Goal: Task Accomplishment & Management: Manage account settings

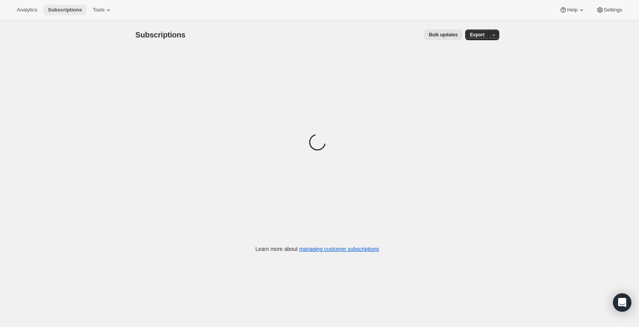
click at [67, 11] on span "Subscriptions" at bounding box center [65, 10] width 34 height 6
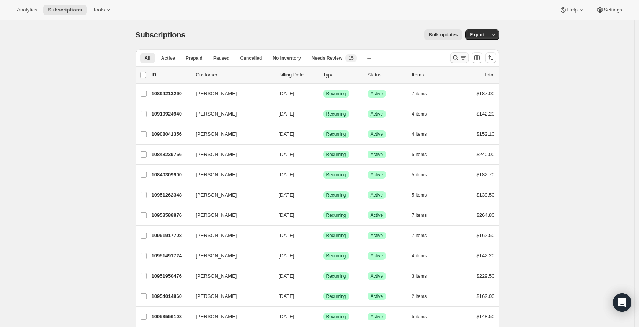
click at [457, 56] on icon "Search and filter results" at bounding box center [456, 58] width 8 height 8
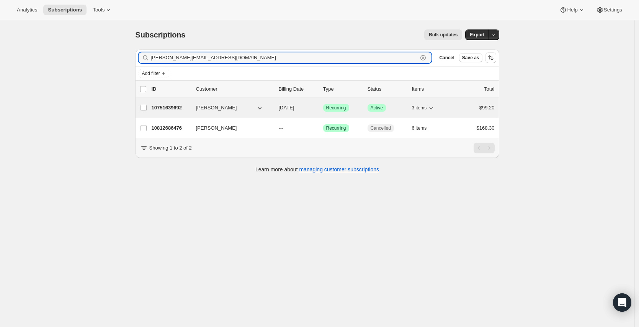
type input "[PERSON_NAME][EMAIL_ADDRESS][DOMAIN_NAME]"
click at [362, 109] on div "Success Recurring" at bounding box center [342, 108] width 38 height 8
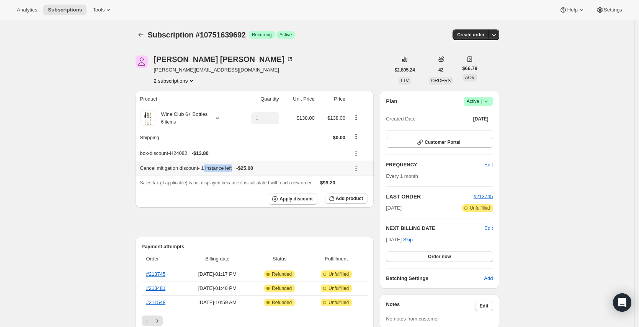
drag, startPoint x: 240, startPoint y: 169, endPoint x: 211, endPoint y: 170, distance: 29.2
click at [211, 170] on div "Cancel mitigation discount - 1 instance left - $25.00" at bounding box center [242, 169] width 205 height 8
drag, startPoint x: 211, startPoint y: 170, endPoint x: 246, endPoint y: 197, distance: 44.3
click at [211, 170] on div "Cancel mitigation discount - 1 instance left - $25.00" at bounding box center [242, 169] width 205 height 8
click at [357, 170] on icon at bounding box center [355, 170] width 1 height 1
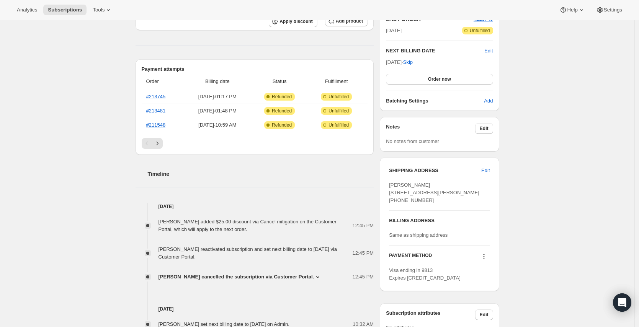
scroll to position [244, 0]
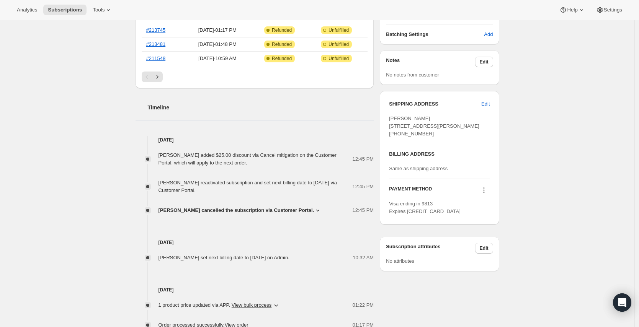
click at [270, 163] on div "[PERSON_NAME] added $25.00 discount via Cancel mitigation on the Customer Porta…" at bounding box center [256, 159] width 194 height 15
drag, startPoint x: 273, startPoint y: 163, endPoint x: 173, endPoint y: 157, distance: 100.1
click at [173, 157] on div "[PERSON_NAME] added $25.00 discount via Cancel mitigation on the Customer Porta…" at bounding box center [256, 159] width 194 height 15
click at [172, 157] on span "[PERSON_NAME] added $25.00 discount via Cancel mitigation on the Customer Porta…" at bounding box center [248, 158] width 178 height 13
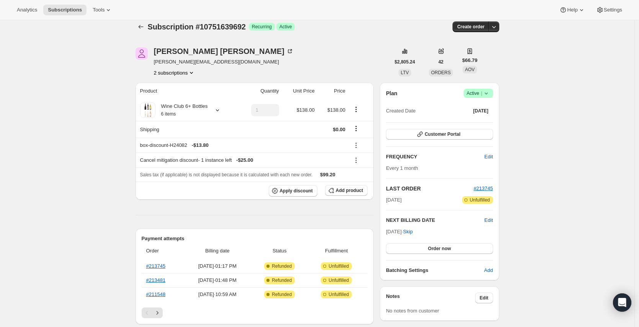
scroll to position [0, 0]
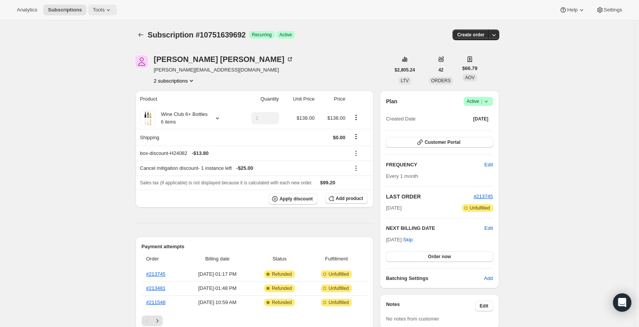
click at [108, 7] on icon at bounding box center [109, 10] width 8 height 8
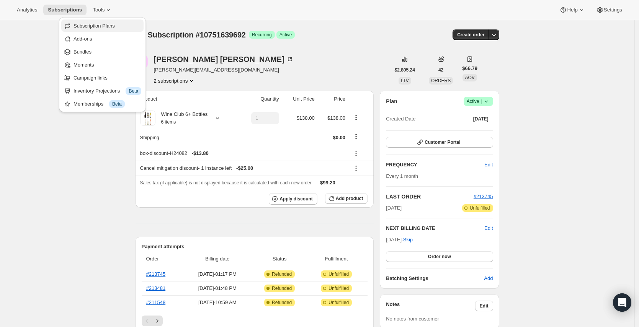
click at [84, 26] on span "Subscription Plans" at bounding box center [94, 26] width 41 height 6
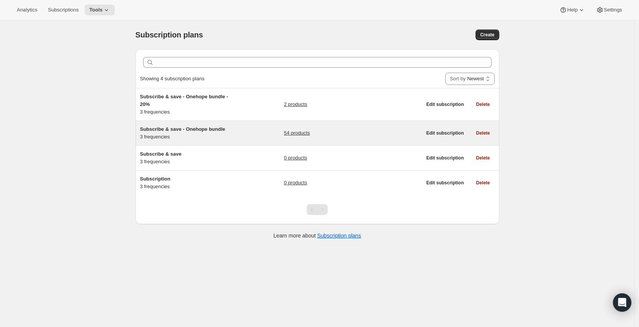
click at [245, 134] on div "Subscribe & save - Onehope bundle 3 frequencies 54 products" at bounding box center [281, 133] width 282 height 15
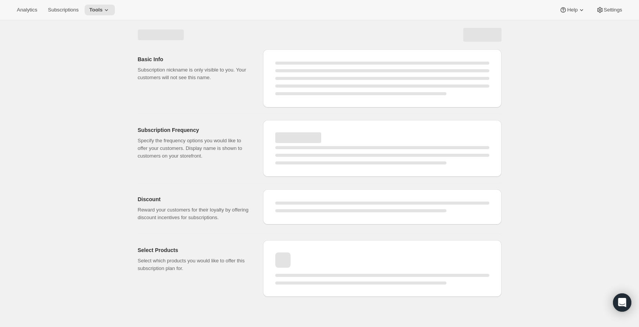
select select "WEEK"
select select "MONTH"
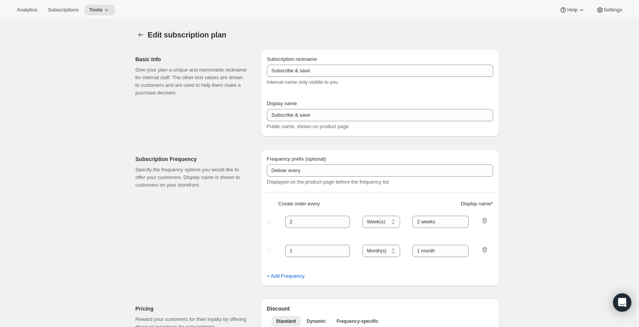
type input "Subscribe & save - Onehope bundle"
type input "1"
select select "MONTH"
type input "1 Month"
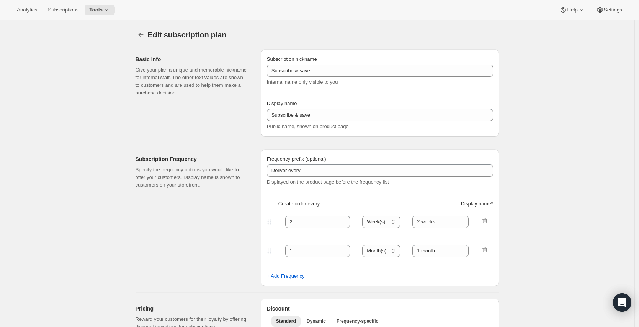
type input "2"
type input "2 Months"
select select "MONTH"
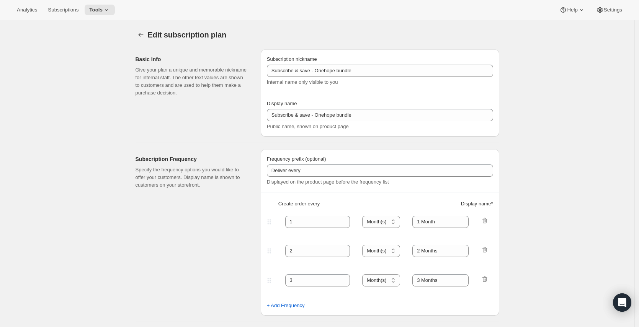
checkbox input "true"
click at [61, 14] on button "Subscriptions" at bounding box center [63, 10] width 40 height 11
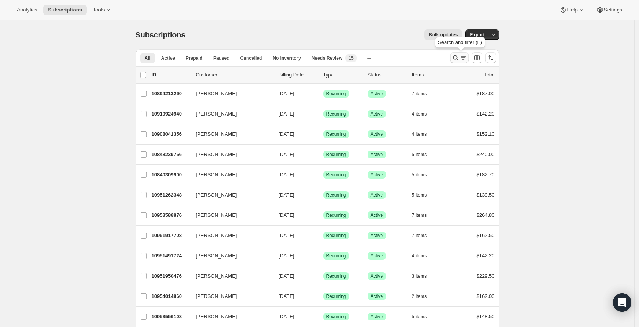
click at [456, 57] on icon "Search and filter results" at bounding box center [456, 58] width 8 height 8
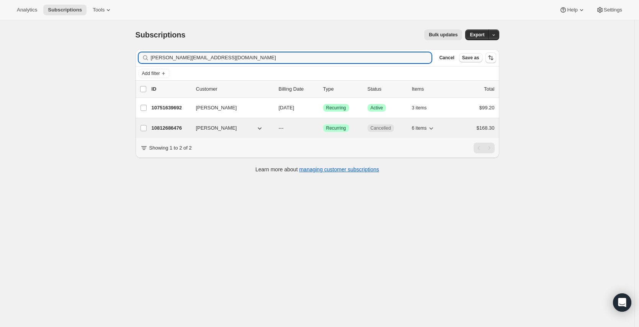
type input "[PERSON_NAME][EMAIL_ADDRESS][DOMAIN_NAME]"
click at [298, 131] on p "---" at bounding box center [298, 128] width 38 height 8
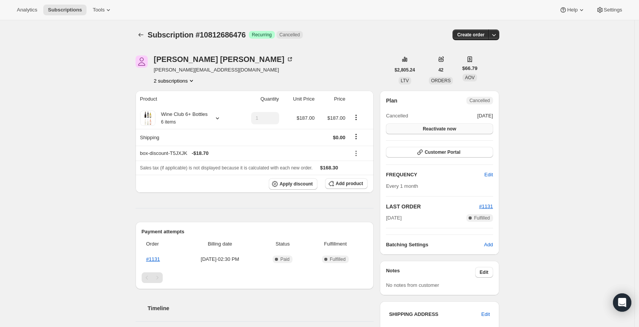
click at [456, 129] on span "Reactivate now" at bounding box center [439, 129] width 33 height 6
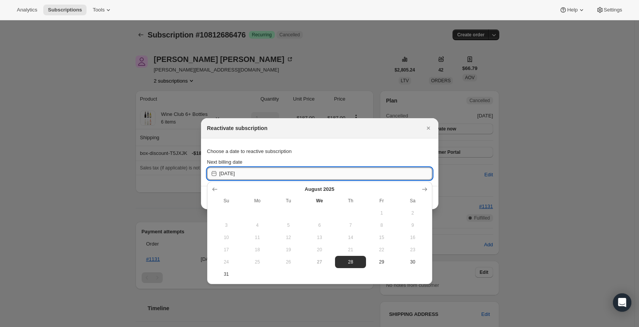
click at [315, 176] on input "[DATE]" at bounding box center [325, 174] width 213 height 12
click at [425, 189] on icon "Show next month, September 2025" at bounding box center [424, 190] width 5 height 4
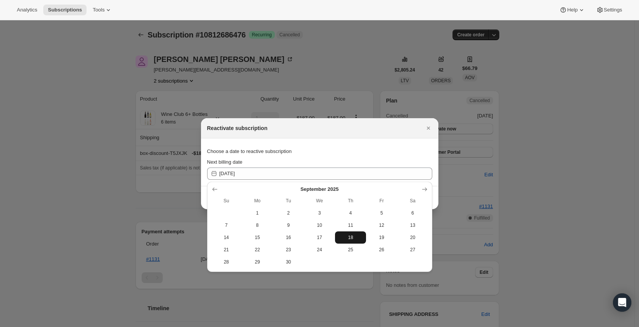
click at [350, 234] on button "18" at bounding box center [350, 238] width 31 height 12
type input "[DATE]"
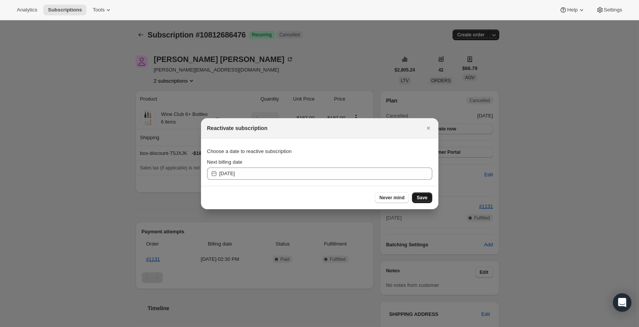
click at [424, 199] on span "Save" at bounding box center [422, 198] width 11 height 6
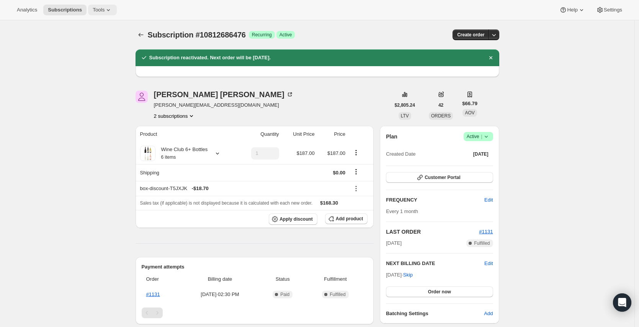
click at [102, 10] on span "Tools" at bounding box center [99, 10] width 12 height 6
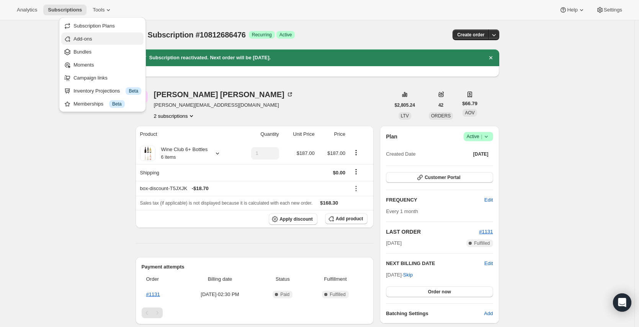
click at [100, 43] on button "Add-ons" at bounding box center [102, 39] width 82 height 12
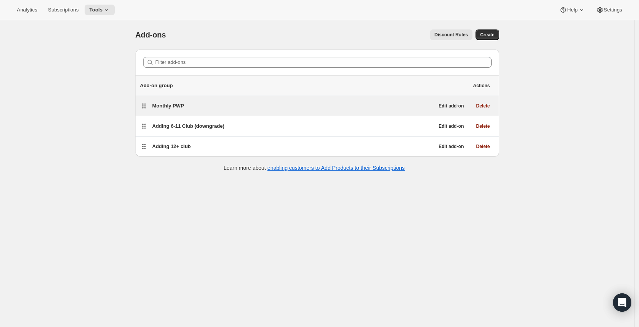
click at [232, 108] on div "Monthly PWP" at bounding box center [293, 106] width 282 height 8
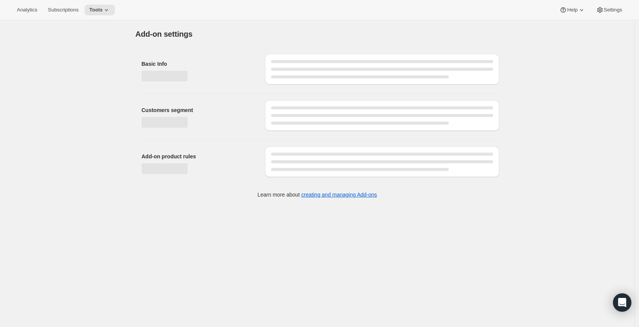
select select "selectedProducts"
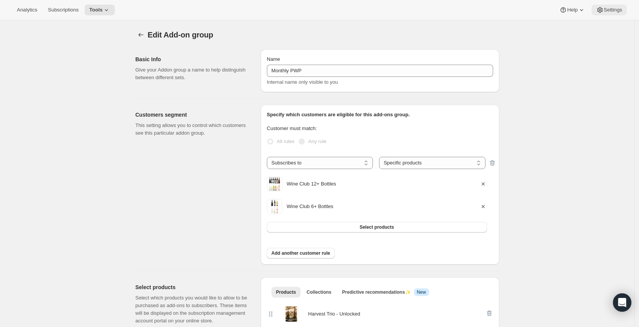
click at [621, 10] on span "Settings" at bounding box center [613, 10] width 18 height 6
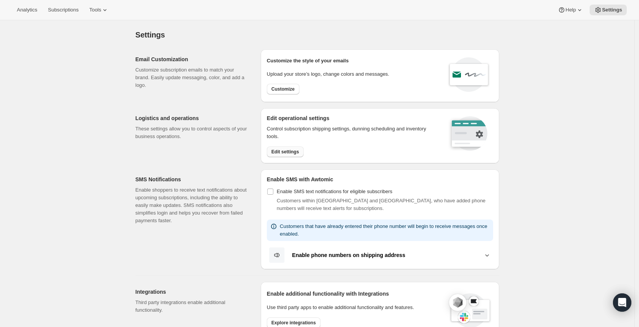
click at [295, 151] on span "Edit settings" at bounding box center [286, 152] width 28 height 6
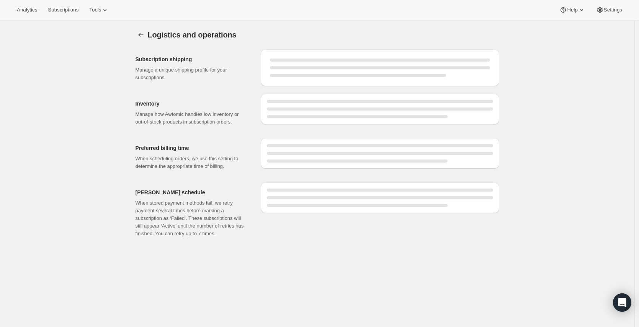
select select "11:00"
select select "DAY"
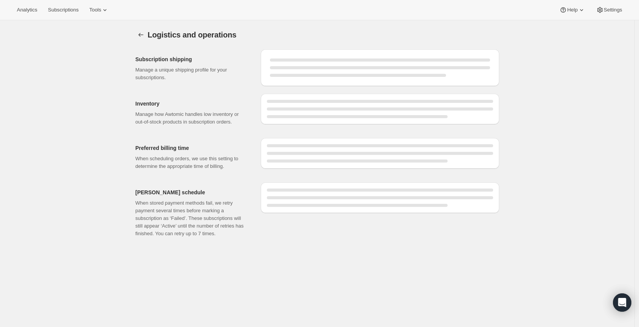
select select "DAY"
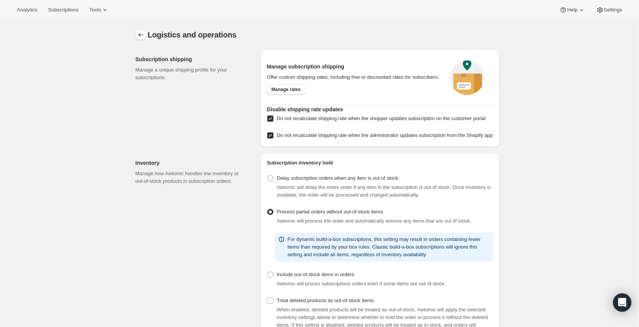
click at [145, 35] on icon "Settings" at bounding box center [141, 35] width 8 height 8
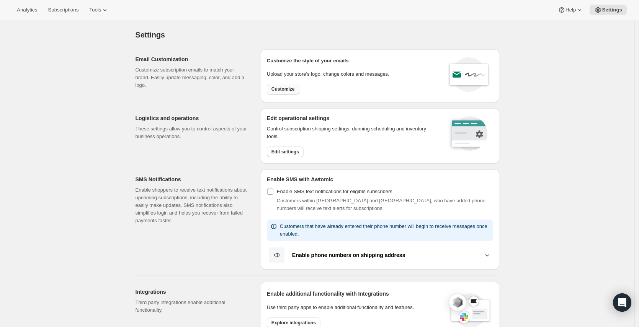
click at [290, 90] on span "Customize" at bounding box center [283, 89] width 23 height 6
select select "subscriptionMessage"
select select "5"
select select "15"
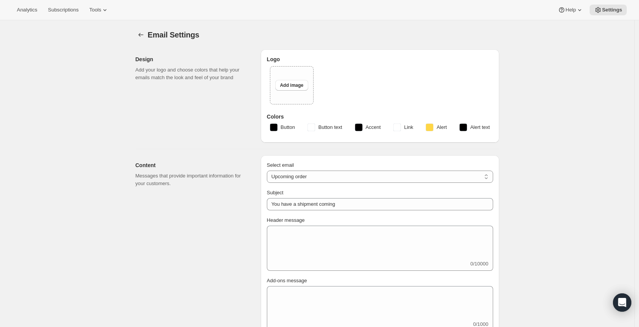
type input "Get ready for your upcoming Wine Club shipment! 📦"
type textarea "Good news! Your next Wine Club order is about to be processed."
select select "7"
type input "ONEHOPE Wine"
checkbox input "false"
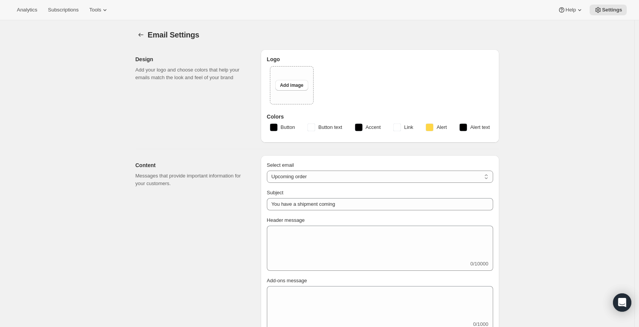
checkbox input "false"
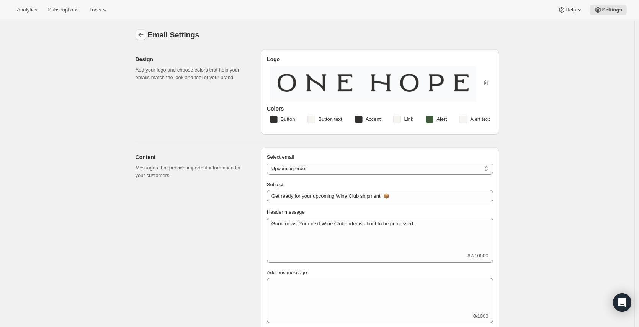
click at [140, 36] on icon "Settings" at bounding box center [141, 35] width 8 height 8
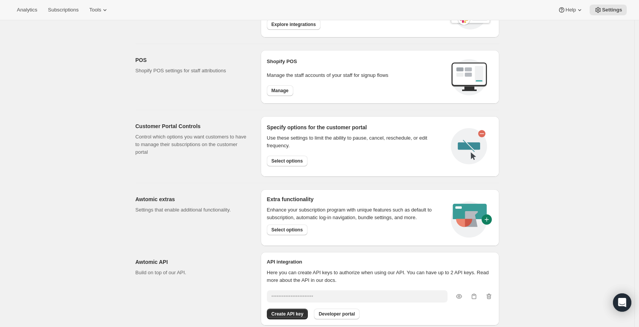
scroll to position [319, 0]
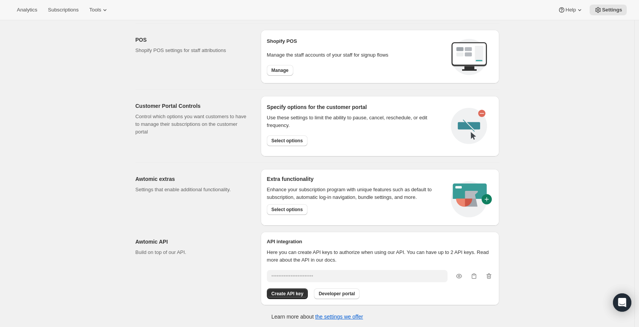
click at [561, 204] on div "Settings. This page is ready Settings Email Customization Customize subscriptio…" at bounding box center [317, 14] width 635 height 627
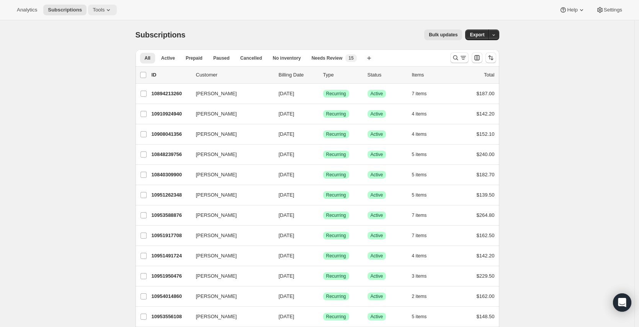
click at [102, 13] on button "Tools" at bounding box center [102, 10] width 29 height 11
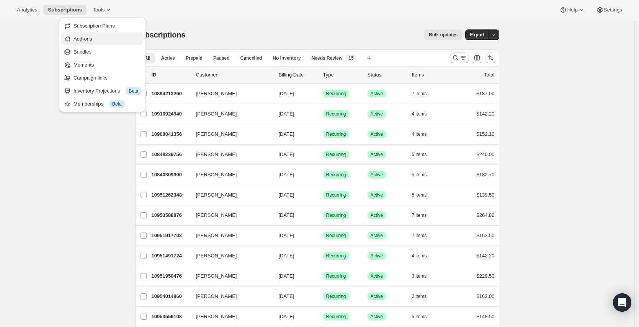
click at [95, 38] on span "Add-ons" at bounding box center [108, 39] width 68 height 8
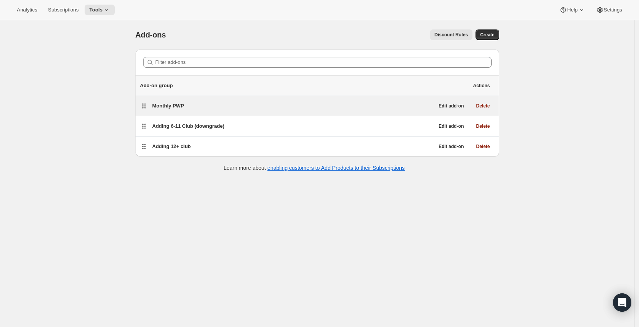
click at [335, 108] on div "Monthly PWP" at bounding box center [293, 106] width 282 height 8
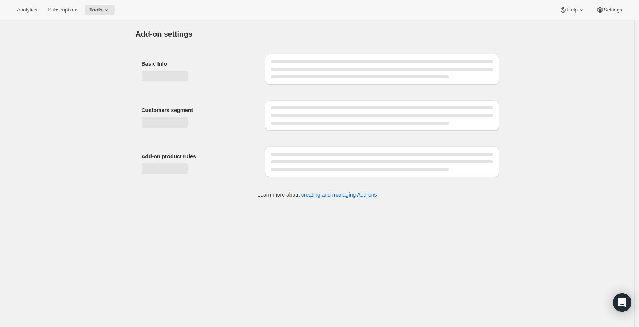
select select "selectedProducts"
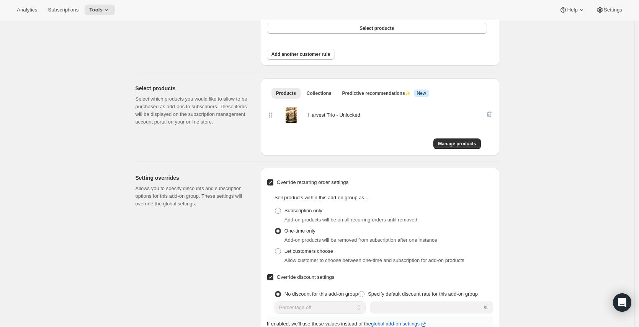
scroll to position [233, 0]
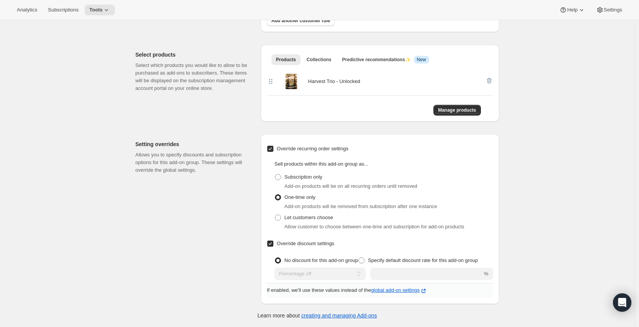
click at [530, 209] on div "Edit Add-on group. This page is ready Edit Add-on group Basic Info Give your Ad…" at bounding box center [317, 57] width 635 height 540
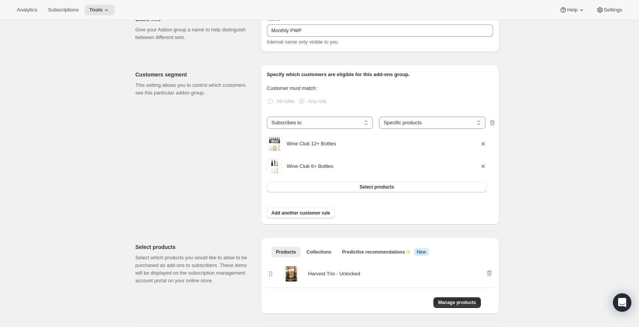
scroll to position [0, 0]
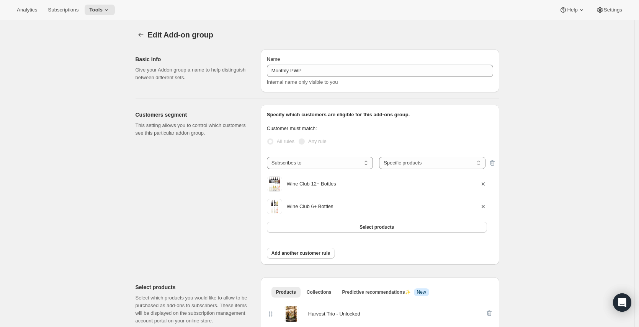
click at [546, 155] on div "Edit Add-on group. This page is ready Edit Add-on group Basic Info Give your Ad…" at bounding box center [317, 290] width 635 height 540
click at [145, 34] on icon "Addon groups" at bounding box center [141, 35] width 8 height 8
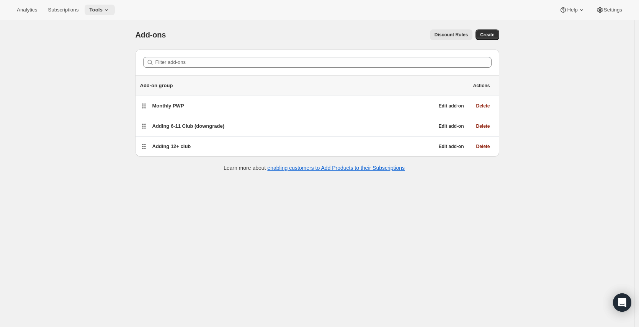
click at [108, 10] on icon at bounding box center [107, 10] width 8 height 8
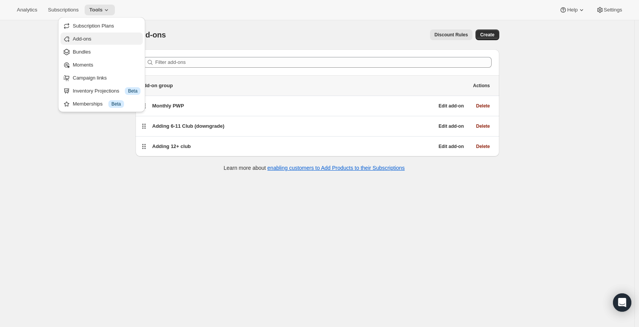
click at [105, 38] on span "Add-ons" at bounding box center [107, 39] width 68 height 8
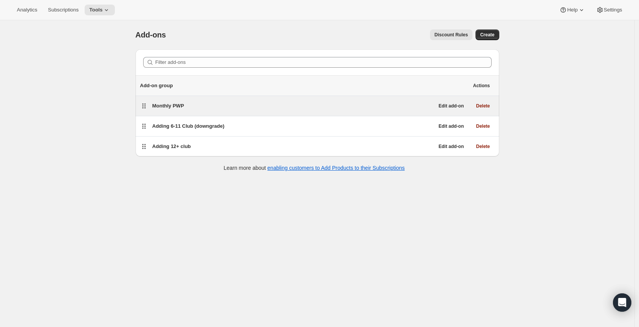
click at [212, 106] on div "Monthly PWP" at bounding box center [293, 106] width 282 height 8
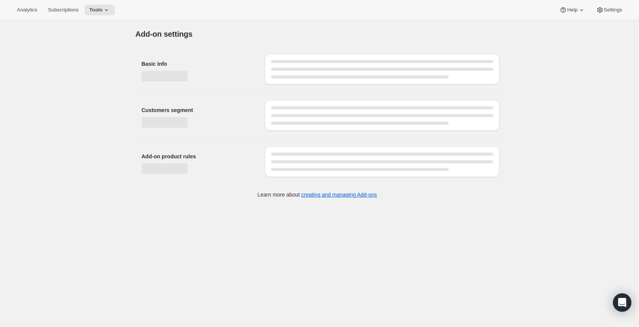
select select "selectedProducts"
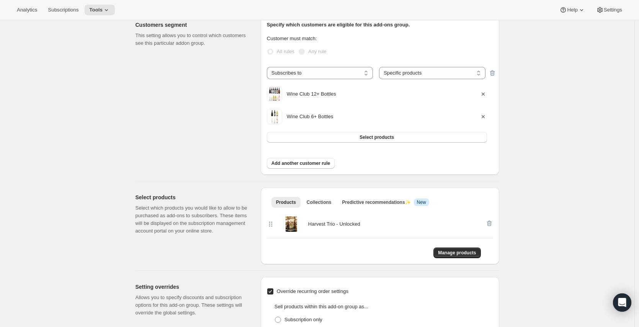
scroll to position [106, 0]
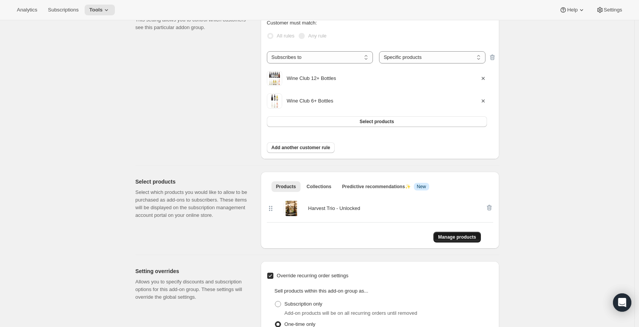
click at [454, 237] on span "Manage products" at bounding box center [457, 237] width 38 height 6
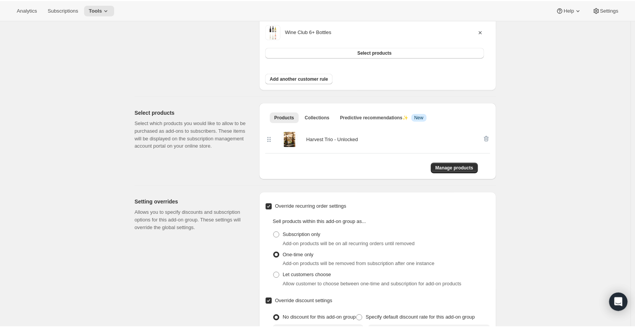
scroll to position [233, 0]
